Goal: Task Accomplishment & Management: Manage account settings

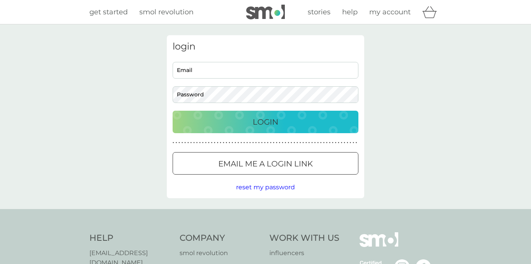
type input "[EMAIL_ADDRESS][DOMAIN_NAME]"
click at [270, 121] on p "Login" at bounding box center [266, 122] width 26 height 12
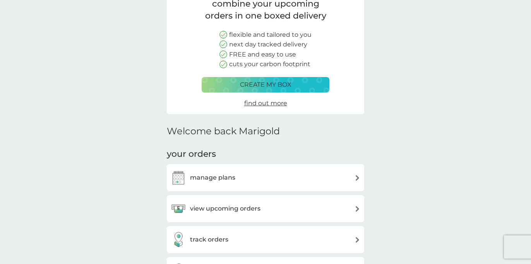
scroll to position [116, 0]
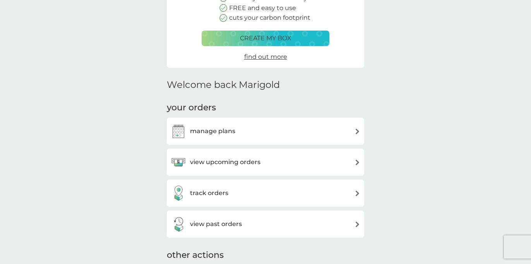
click at [241, 136] on div "manage plans" at bounding box center [266, 130] width 190 height 15
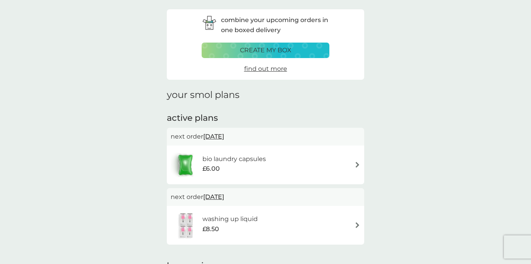
scroll to position [27, 0]
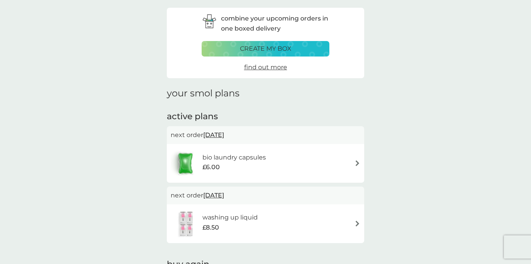
click at [345, 166] on div "bio laundry capsules £6.00" at bounding box center [266, 163] width 190 height 27
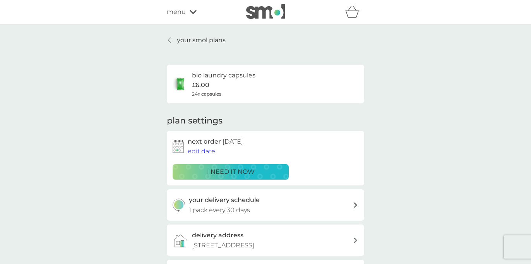
click at [195, 151] on span "edit date" at bounding box center [201, 150] width 27 height 7
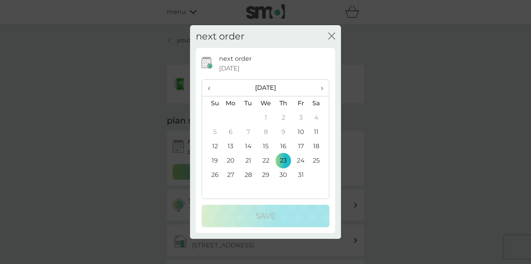
click at [321, 87] on span "›" at bounding box center [319, 88] width 8 height 16
click at [226, 117] on td "1" at bounding box center [231, 118] width 18 height 14
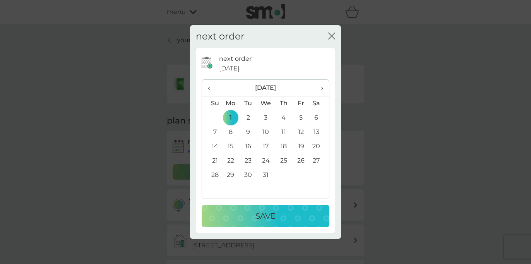
click at [243, 215] on div "Save" at bounding box center [265, 216] width 112 height 12
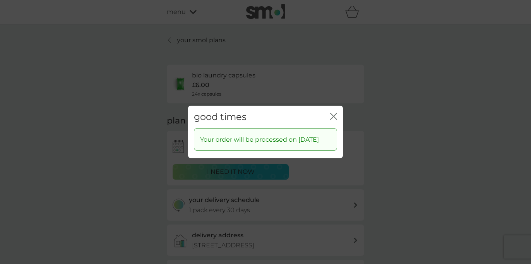
click at [333, 113] on icon "close" at bounding box center [331, 116] width 3 height 6
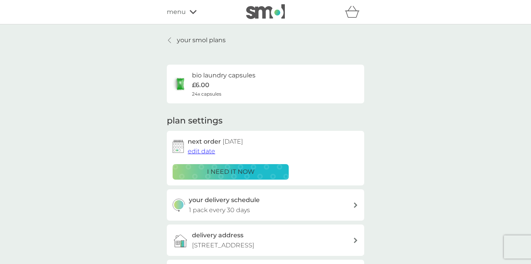
click at [191, 39] on p "your smol plans" at bounding box center [201, 40] width 49 height 10
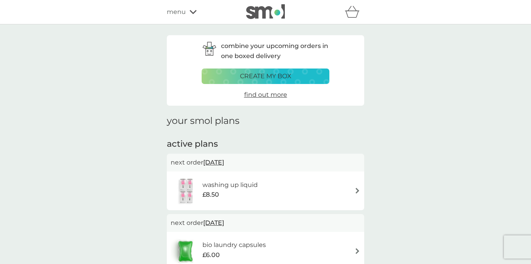
click at [282, 75] on p "create my box" at bounding box center [265, 76] width 51 height 10
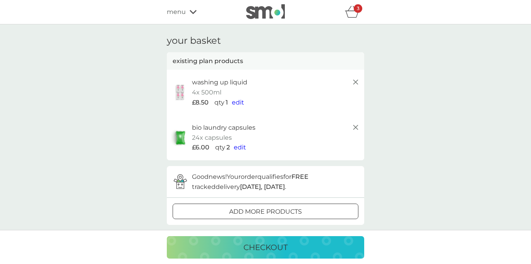
click at [355, 80] on icon at bounding box center [355, 81] width 9 height 9
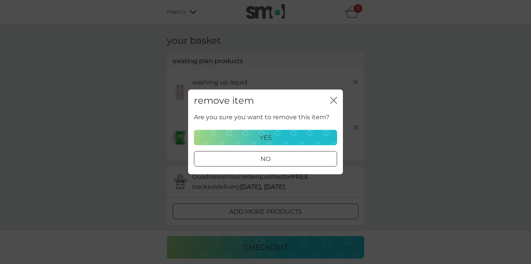
click at [288, 162] on div "no" at bounding box center [265, 159] width 142 height 10
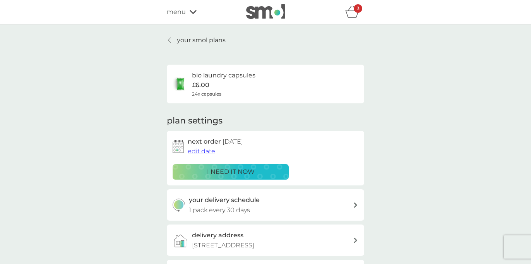
click at [198, 38] on p "your smol plans" at bounding box center [201, 40] width 49 height 10
